Goal: Task Accomplishment & Management: Complete application form

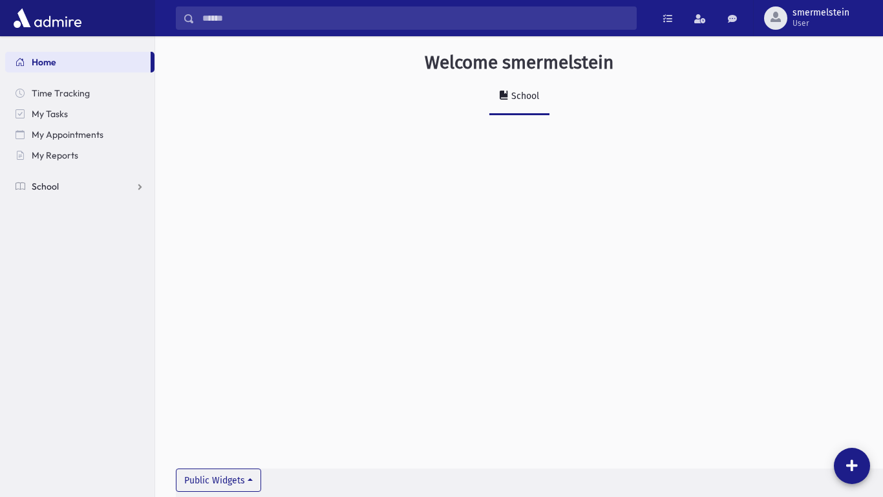
click at [46, 182] on span "School" at bounding box center [45, 186] width 27 height 12
click at [55, 223] on span "Attendance" at bounding box center [63, 228] width 48 height 12
click at [64, 249] on span "Entry" at bounding box center [60, 249] width 22 height 12
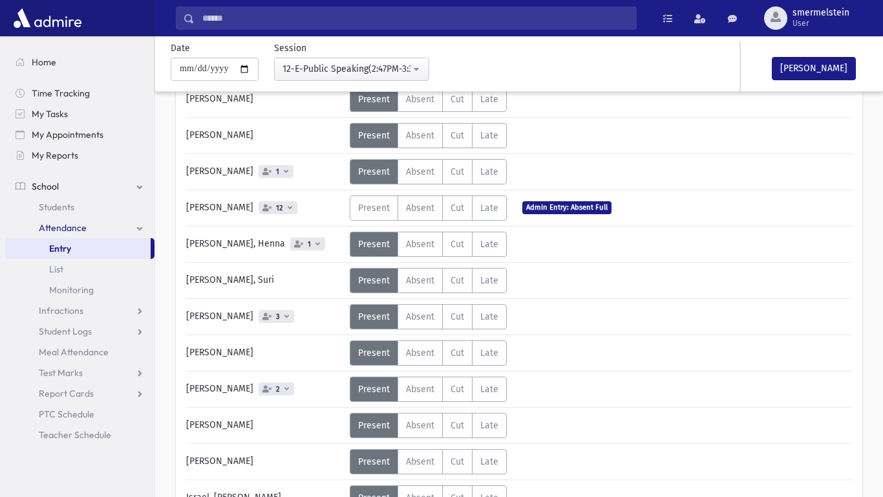
scroll to position [259, 0]
click at [420, 316] on span "Absent" at bounding box center [420, 315] width 28 height 11
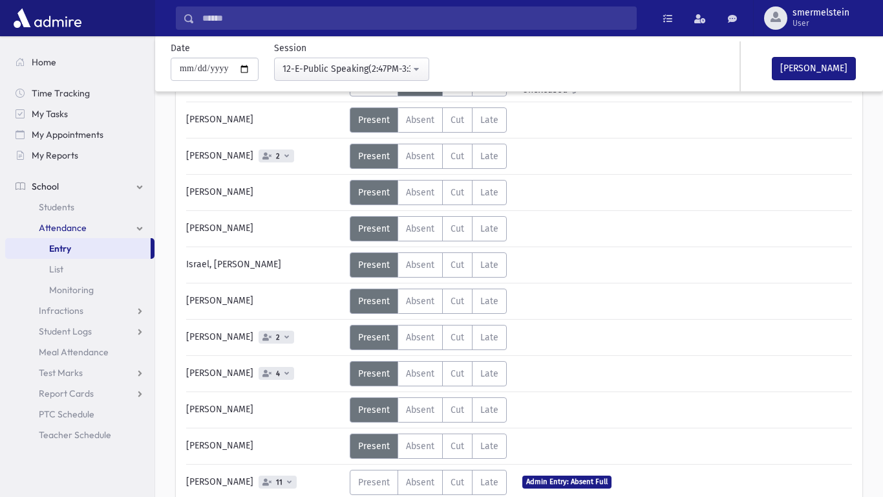
scroll to position [493, 0]
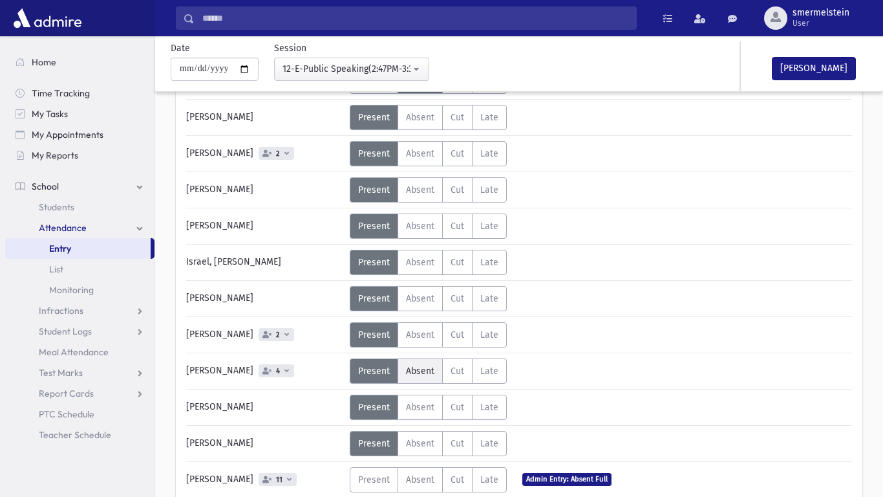
click at [409, 369] on span "Absent" at bounding box center [420, 370] width 28 height 11
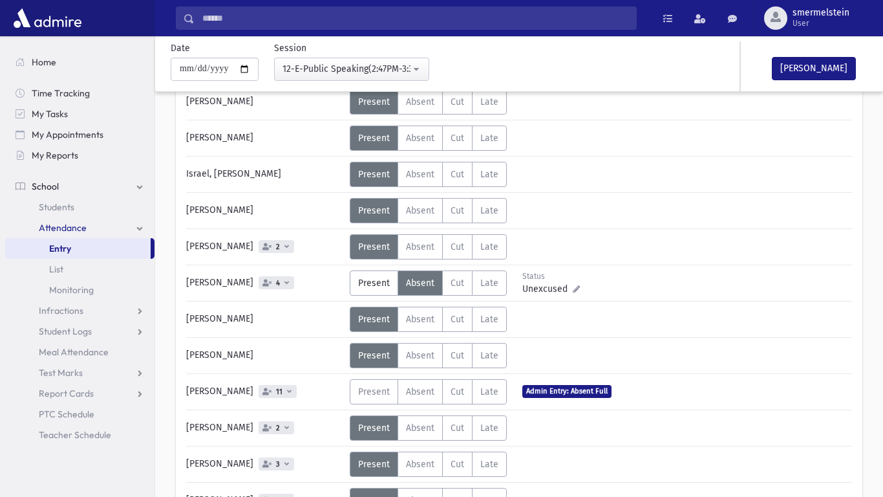
scroll to position [589, 0]
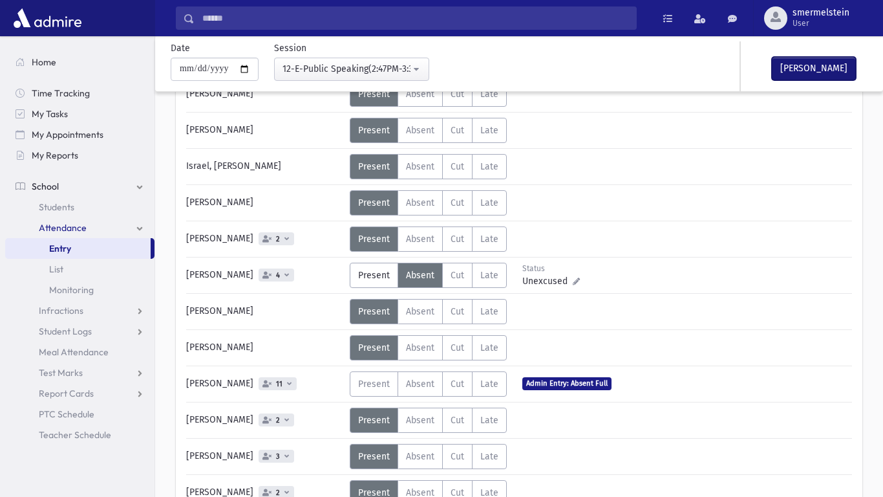
click at [821, 69] on button "Mark Done" at bounding box center [814, 68] width 84 height 23
